Goal: Information Seeking & Learning: Learn about a topic

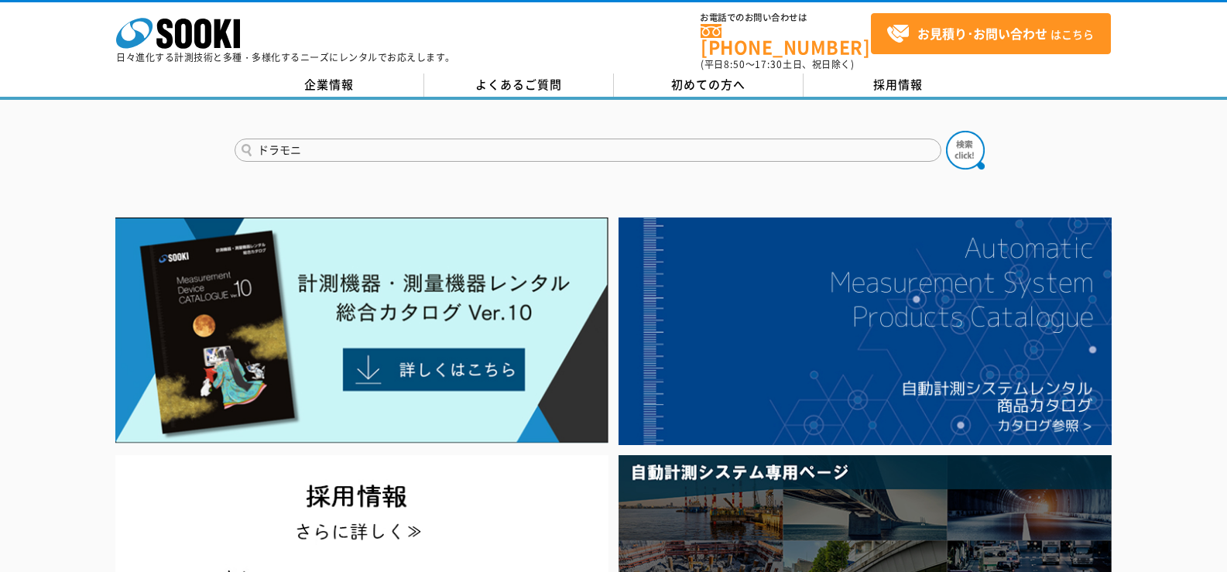
type input "ドラモニ"
click at [946, 131] on button at bounding box center [965, 150] width 39 height 39
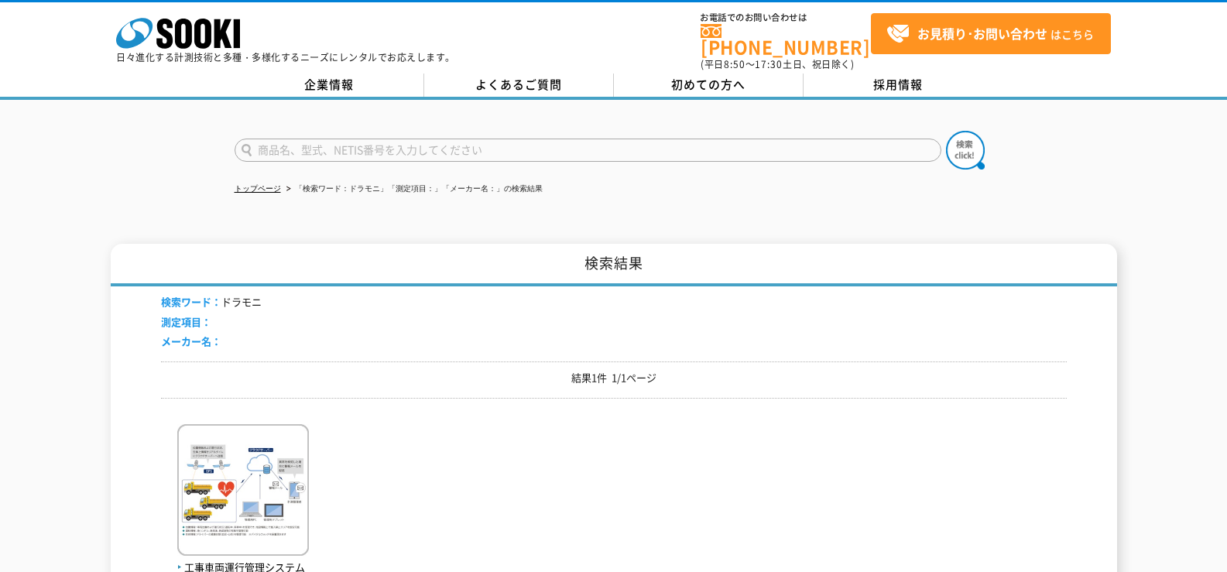
scroll to position [155, 0]
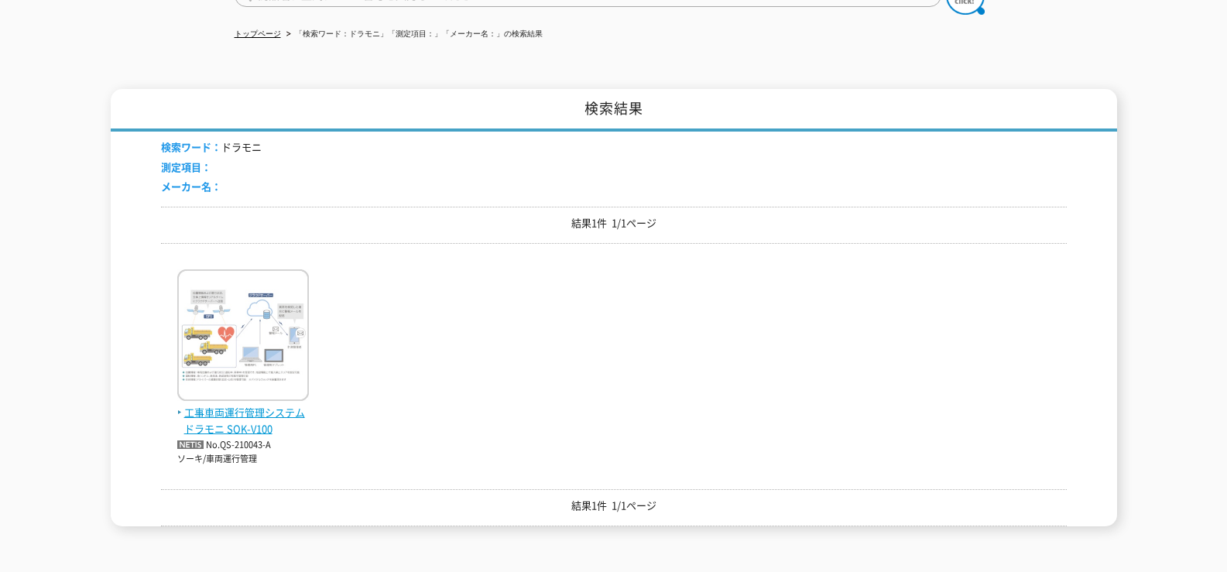
click at [242, 345] on img at bounding box center [243, 337] width 132 height 136
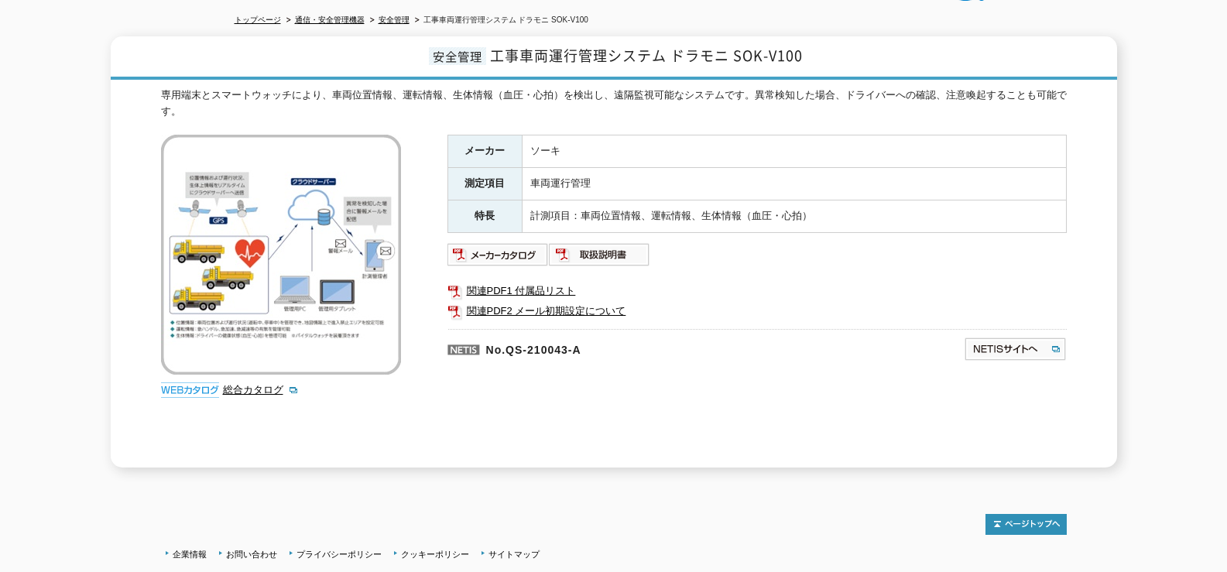
scroll to position [232, 0]
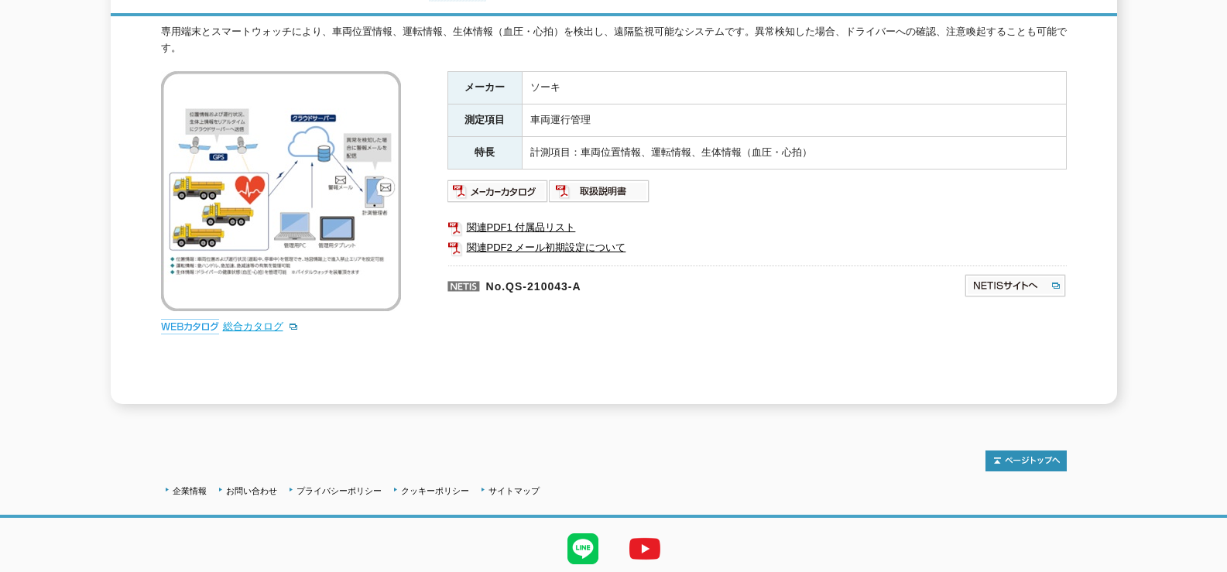
click at [264, 324] on link "総合カタログ" at bounding box center [261, 327] width 76 height 12
